Goal: Task Accomplishment & Management: Manage account settings

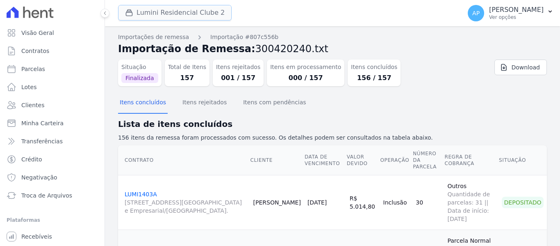
click at [201, 7] on button "Lumini Residencial Clube 2" at bounding box center [175, 13] width 114 height 16
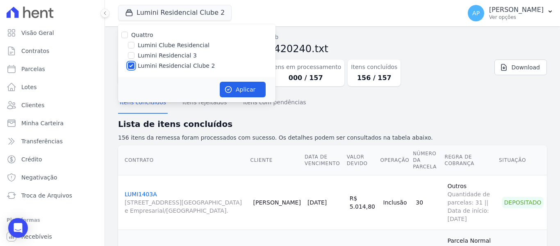
click at [130, 66] on input "Lumini Residencial Clube 2" at bounding box center [131, 65] width 7 height 7
checkbox input "false"
drag, startPoint x: 128, startPoint y: 43, endPoint x: 132, endPoint y: 45, distance: 4.7
click at [128, 43] on input "Lumini Clube Residencial" at bounding box center [131, 45] width 7 height 7
checkbox input "true"
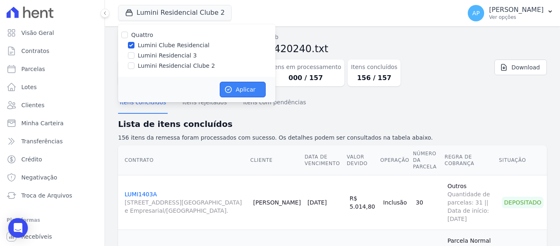
click at [234, 93] on button "Aplicar" at bounding box center [243, 90] width 46 height 16
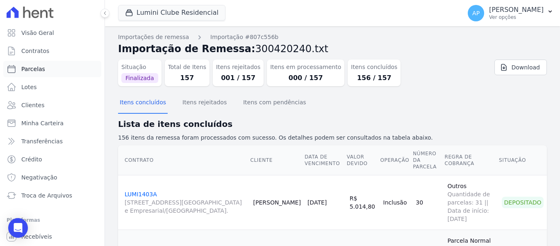
click at [30, 68] on span "Parcelas" at bounding box center [33, 69] width 24 height 8
select select
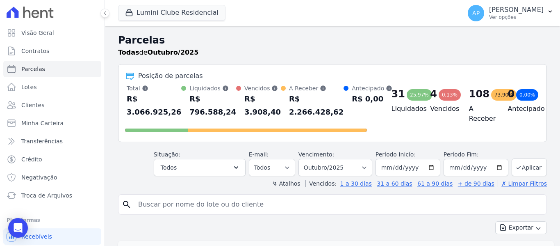
click at [238, 204] on input "search" at bounding box center [338, 204] width 410 height 16
paste input "1607A"
type input "1607A"
select select
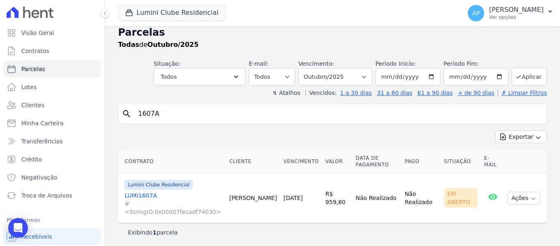
scroll to position [10, 0]
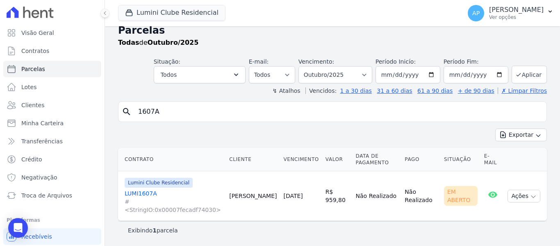
click at [159, 200] on span "#<StringIO:0x00007fecadf74030>" at bounding box center [174, 205] width 98 height 16
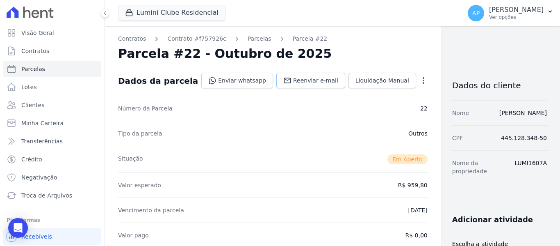
click at [293, 83] on span "Reenviar e-mail" at bounding box center [315, 80] width 45 height 8
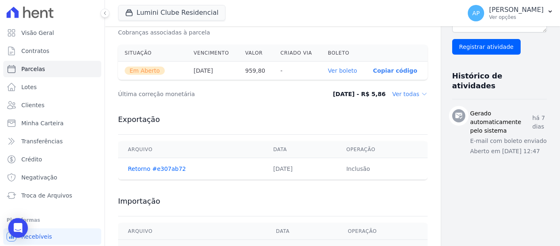
scroll to position [287, 0]
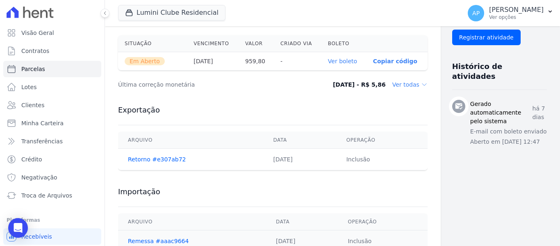
click at [328, 62] on link "Ver boleto" at bounding box center [342, 61] width 29 height 7
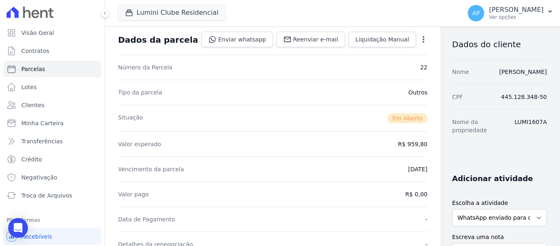
scroll to position [0, 0]
